Goal: Find specific page/section: Find specific page/section

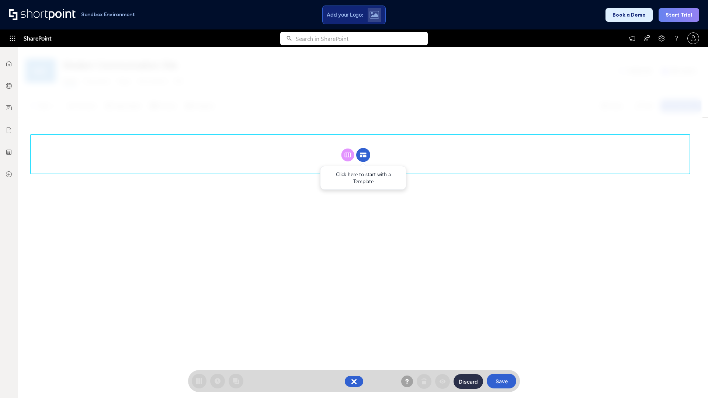
click at [363, 155] on circle at bounding box center [363, 155] width 14 height 14
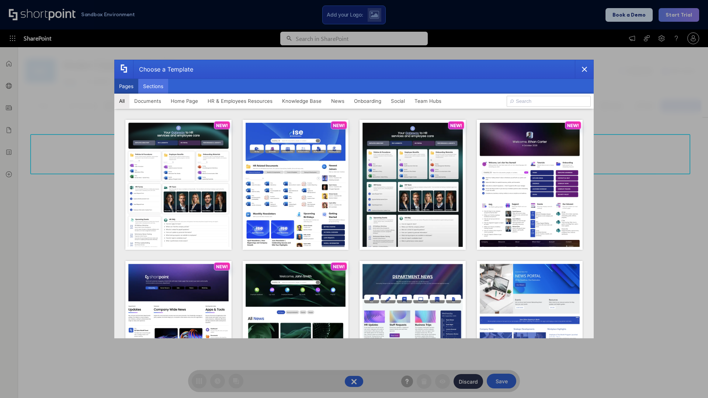
click at [153, 86] on button "Sections" at bounding box center [153, 86] width 30 height 15
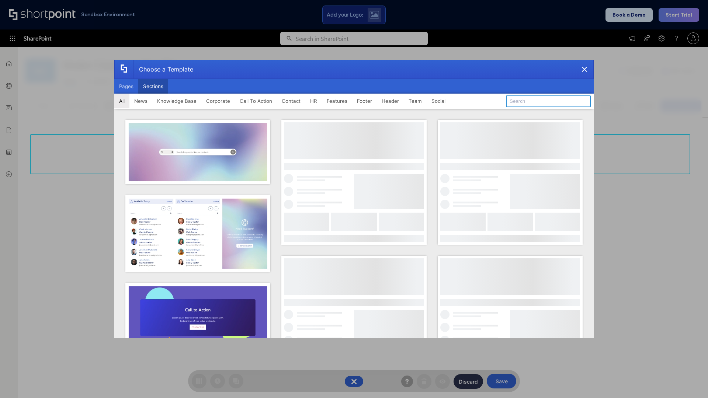
type input "Features Kit 1"
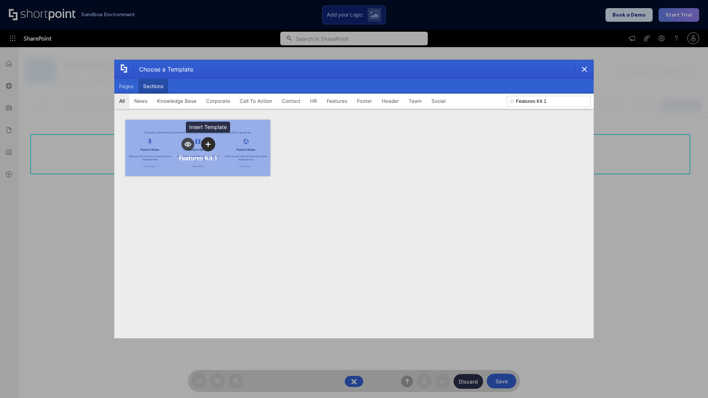
click at [208, 144] on icon "template selector" at bounding box center [207, 144] width 5 height 5
